Goal: Task Accomplishment & Management: Manage account settings

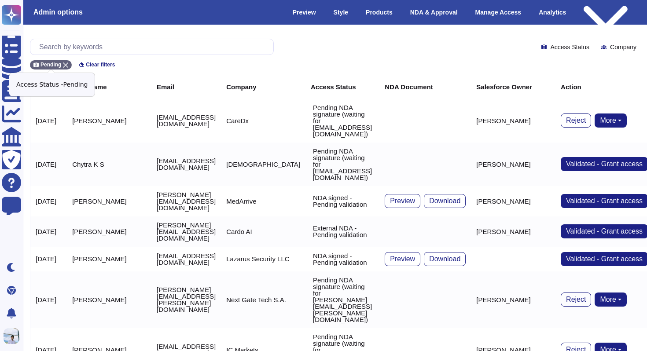
click at [68, 66] on icon at bounding box center [65, 64] width 5 height 5
click at [66, 45] on input "text" at bounding box center [154, 46] width 238 height 15
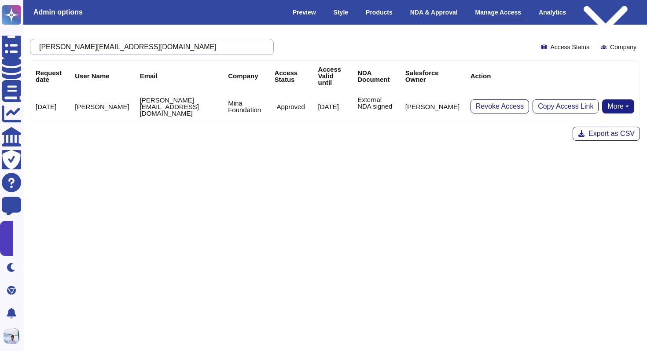
type input "[PERSON_NAME][EMAIL_ADDRESS][DOMAIN_NAME]"
paste input "text"
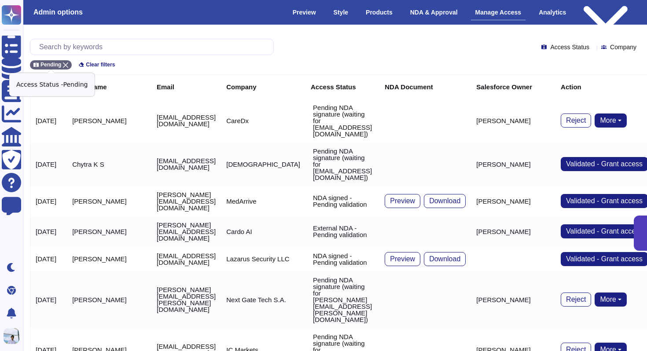
click at [64, 62] on icon at bounding box center [65, 64] width 5 height 5
click at [60, 50] on input "text" at bounding box center [154, 46] width 238 height 15
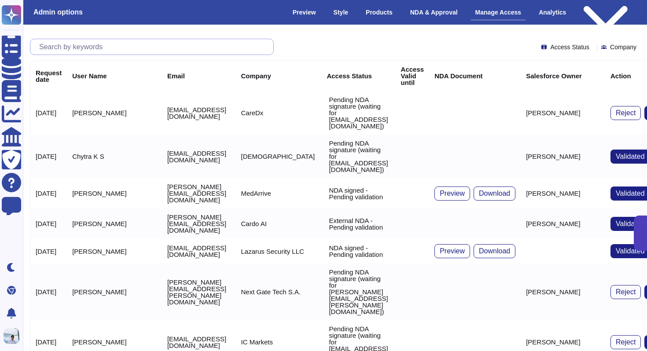
paste input "[PERSON_NAME][EMAIL_ADDRESS][PERSON_NAME][DOMAIN_NAME]"
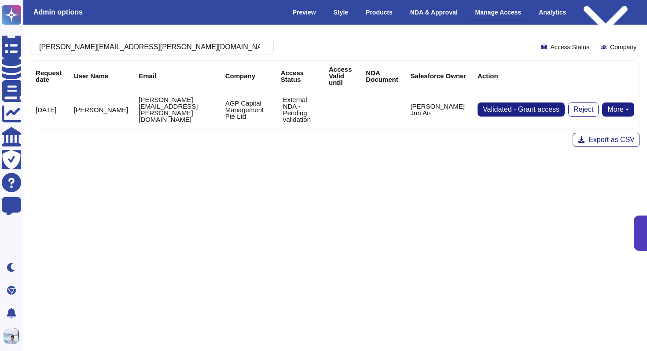
click at [617, 103] on button "More" at bounding box center [618, 110] width 32 height 14
type input "[PERSON_NAME][EMAIL_ADDRESS][PERSON_NAME][DOMAIN_NAME]"
click at [592, 132] on link "Send NDA" at bounding box center [585, 137] width 97 height 11
